Goal: Register for event/course

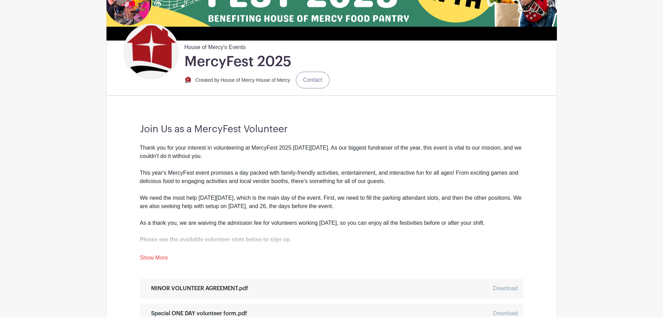
scroll to position [313, 0]
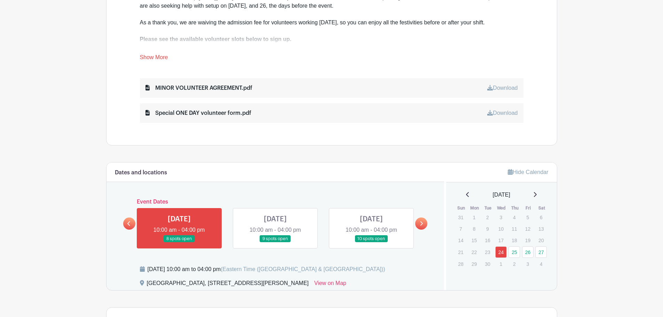
drag, startPoint x: 418, startPoint y: 225, endPoint x: 415, endPoint y: 231, distance: 6.4
click at [418, 226] on link at bounding box center [421, 223] width 12 height 12
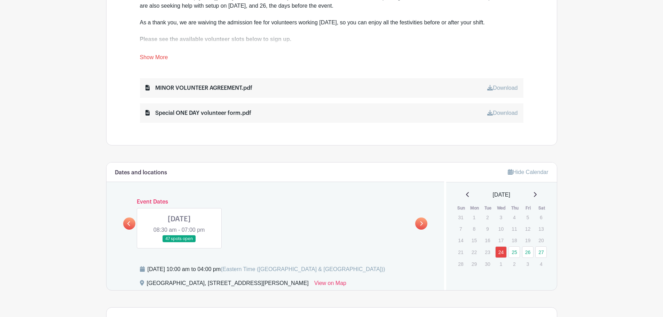
click at [179, 242] on link at bounding box center [179, 242] width 0 height 0
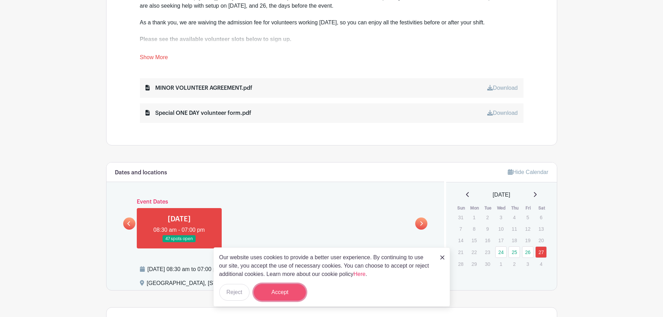
click at [278, 297] on button "Accept" at bounding box center [280, 292] width 52 height 17
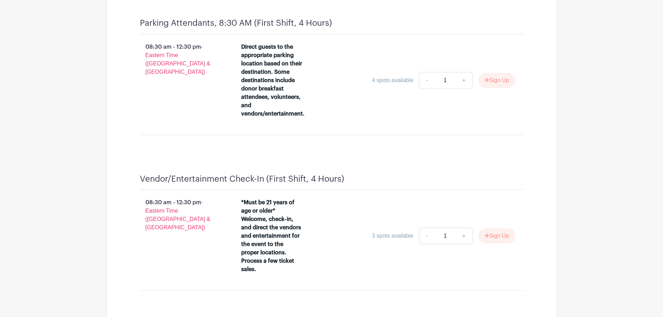
scroll to position [583, 0]
